Goal: Find specific page/section: Find specific page/section

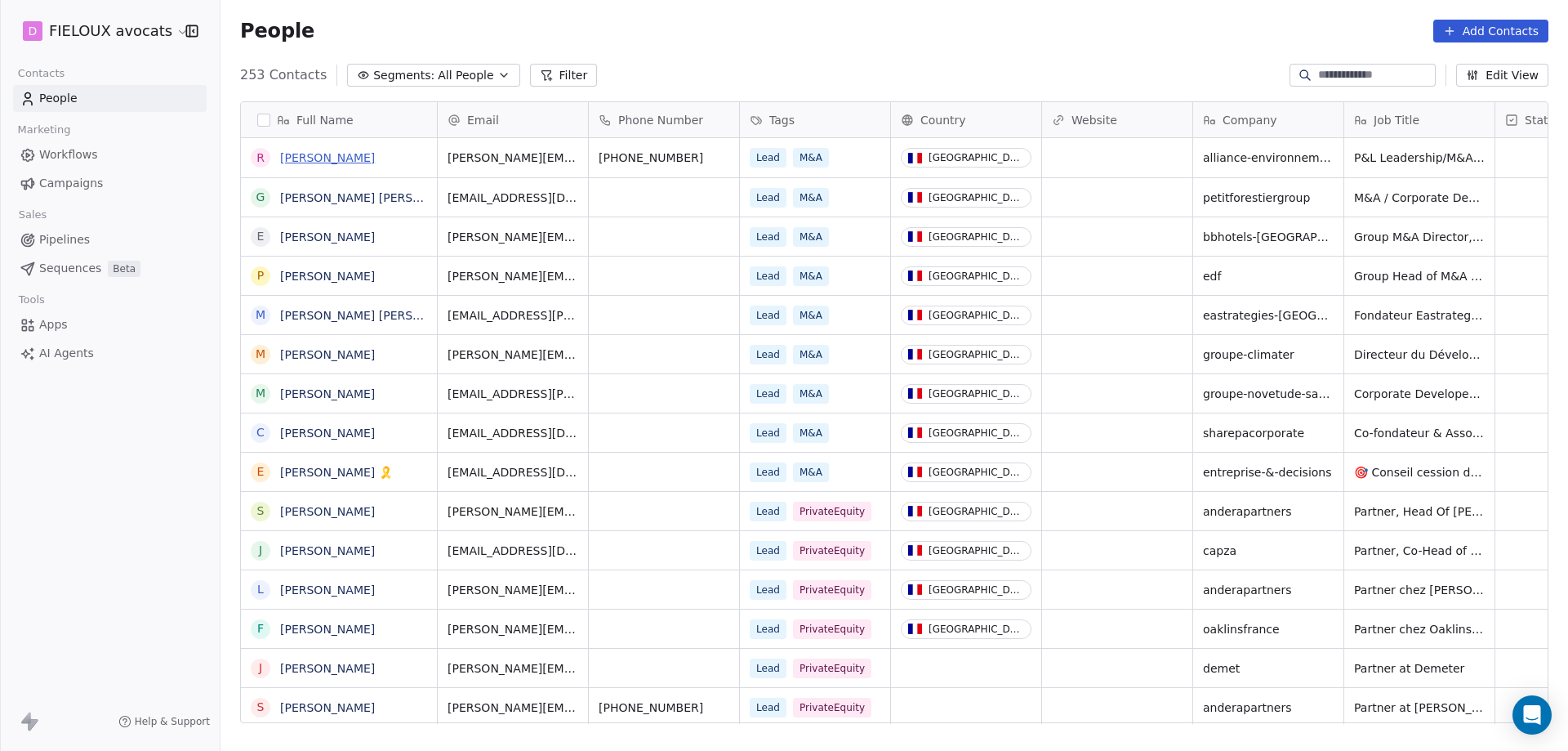
scroll to position [648, 1336]
click at [357, 152] on link "[PERSON_NAME]" at bounding box center [327, 157] width 95 height 13
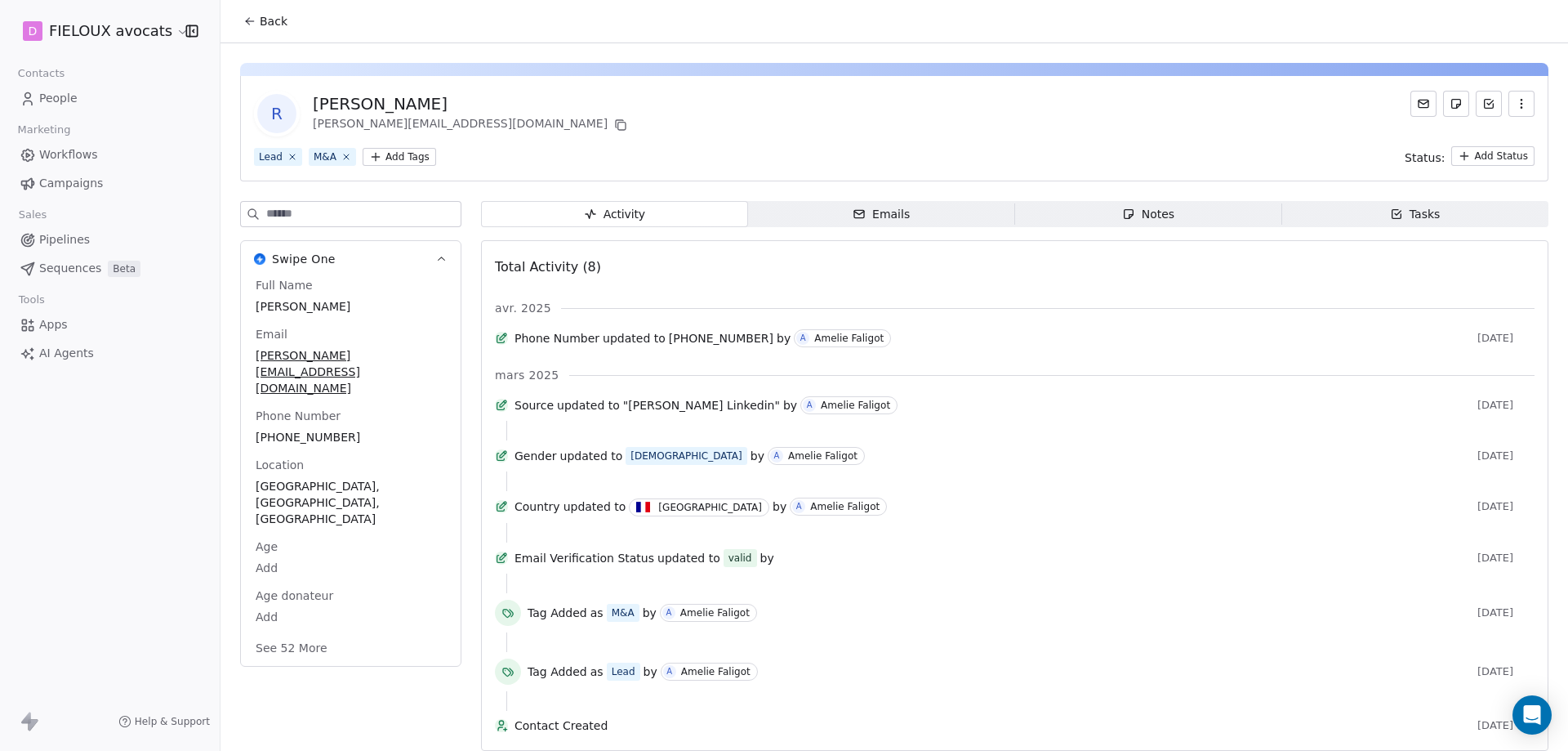
scroll to position [59, 0]
